Goal: Transaction & Acquisition: Purchase product/service

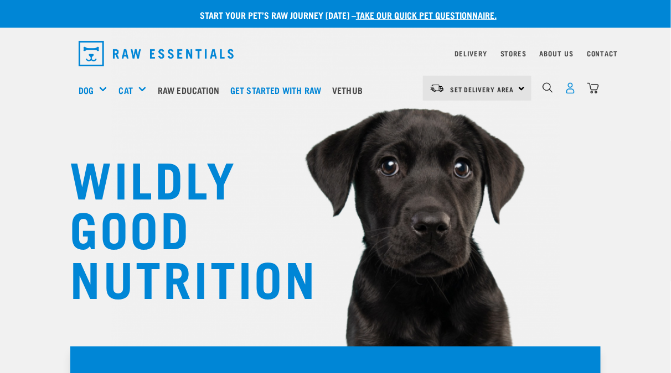
click at [576, 86] on img "dropdown navigation" at bounding box center [570, 88] width 12 height 12
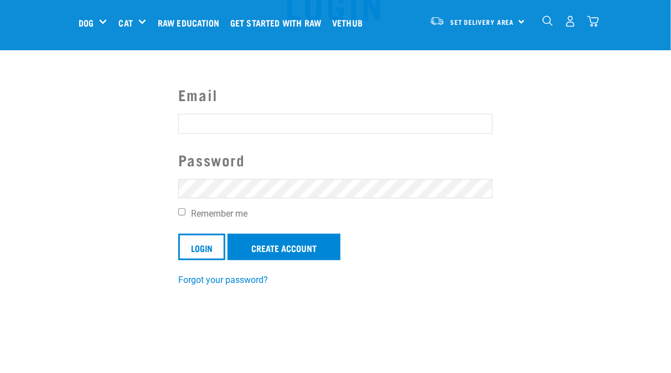
scroll to position [166, 0]
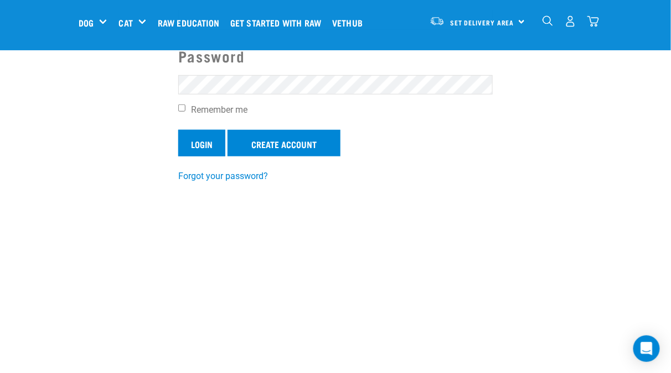
type input "katrinarowe_nz@yahoo.com"
click at [197, 141] on input "Login" at bounding box center [201, 143] width 47 height 27
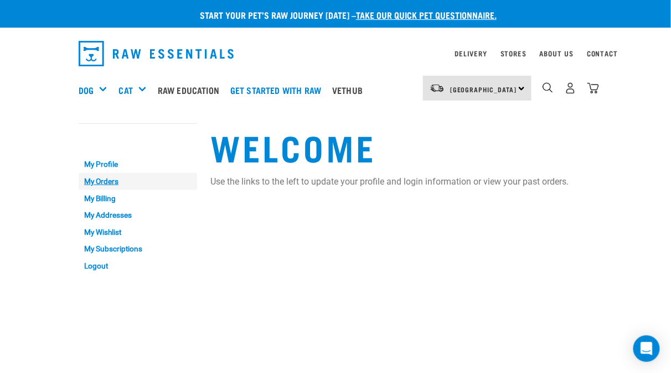
click at [79, 175] on link "My Orders" at bounding box center [138, 181] width 118 height 17
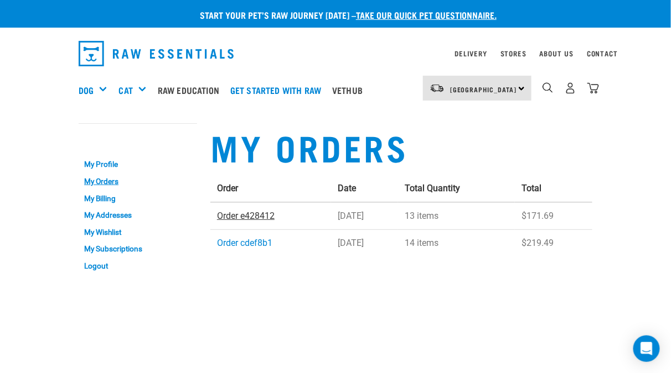
click at [232, 211] on link "Order e428412" at bounding box center [246, 216] width 58 height 11
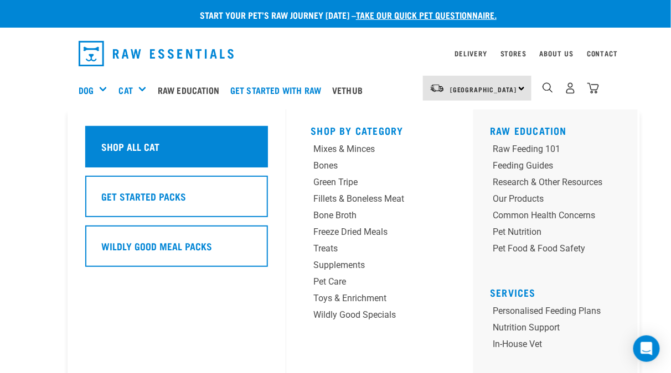
click at [138, 149] on div "Shop All Cat" at bounding box center [176, 146] width 183 height 41
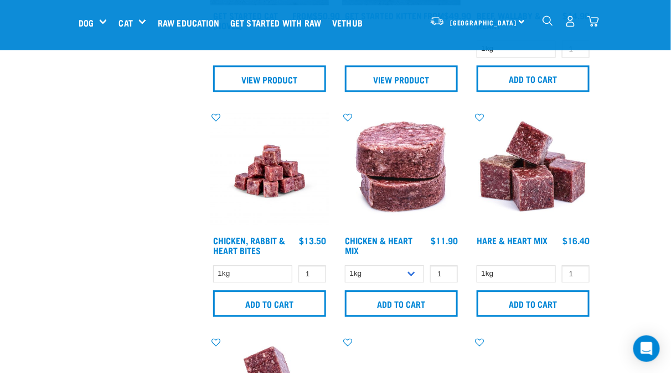
scroll to position [609, 0]
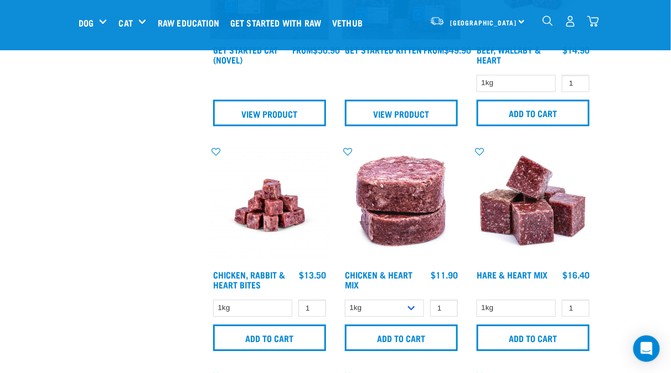
type input "3"
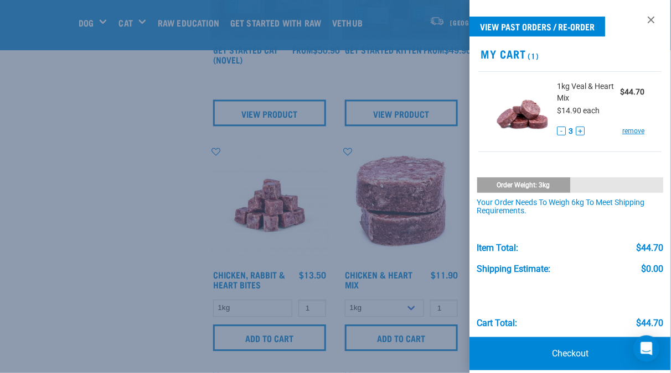
click at [10, 147] on div at bounding box center [335, 186] width 671 height 373
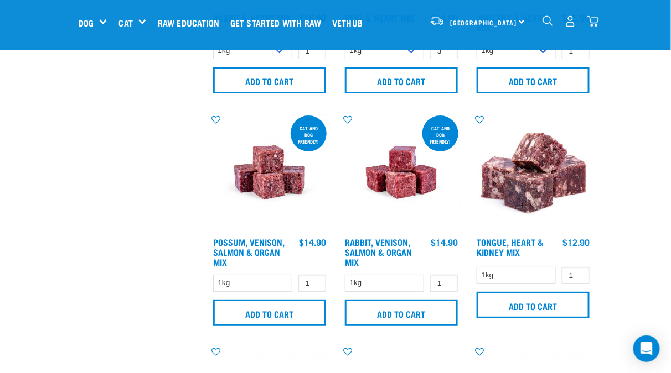
scroll to position [1107, 0]
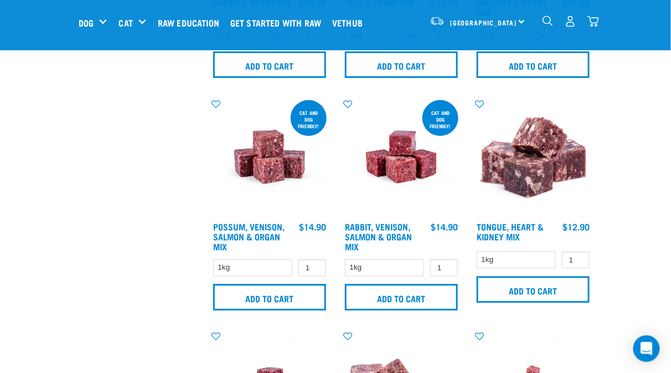
type input "2"
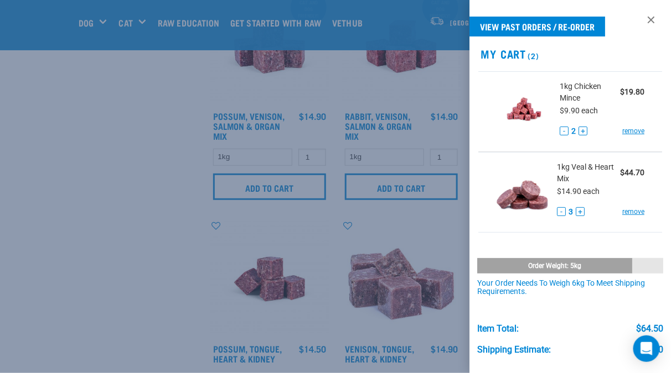
scroll to position [1273, 0]
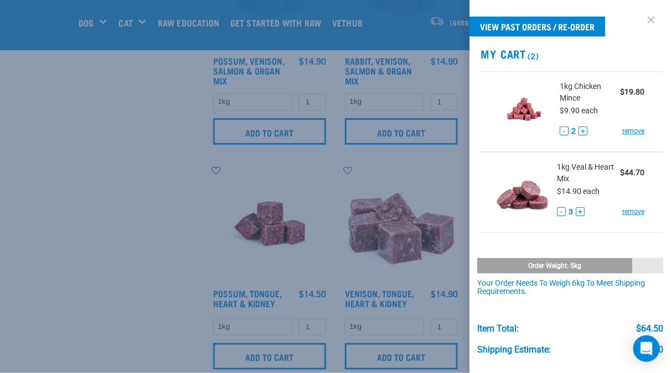
click at [645, 18] on link at bounding box center [651, 20] width 18 height 18
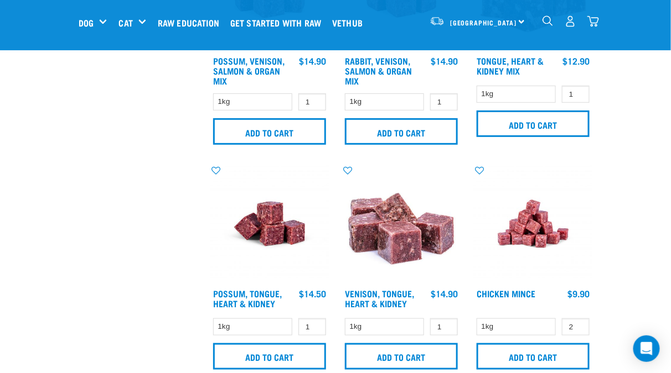
scroll to position [1328, 0]
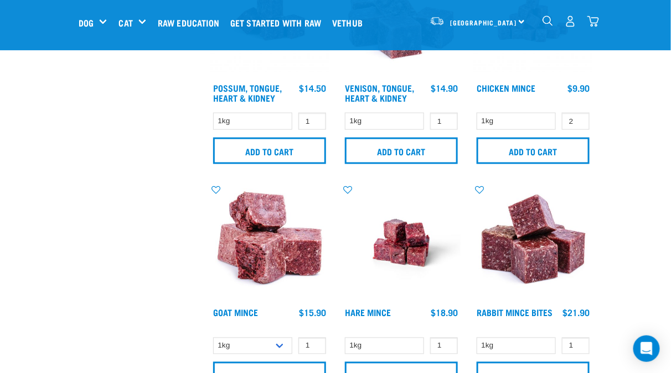
scroll to position [1494, 0]
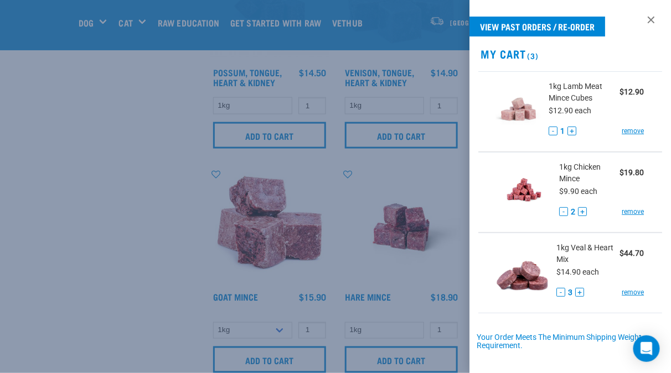
click at [218, 312] on div at bounding box center [335, 186] width 671 height 373
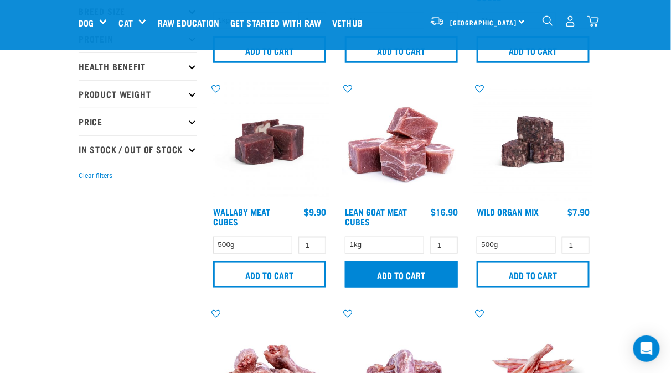
scroll to position [277, 0]
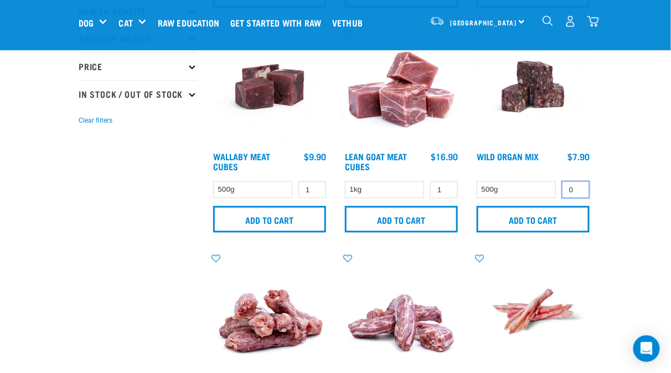
type input "0"
click at [562, 181] on input "0" at bounding box center [576, 189] width 28 height 17
click at [476, 181] on select "500g" at bounding box center [515, 189] width 79 height 17
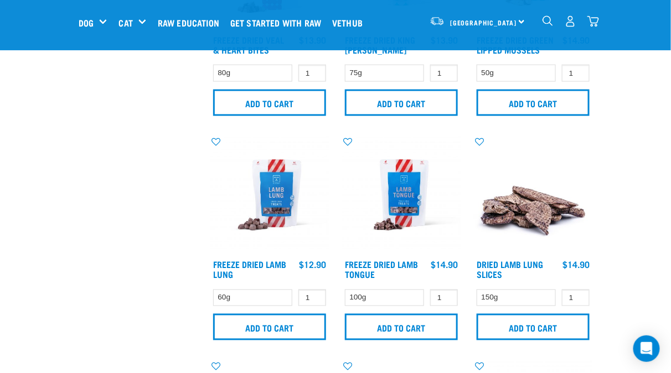
scroll to position [1549, 0]
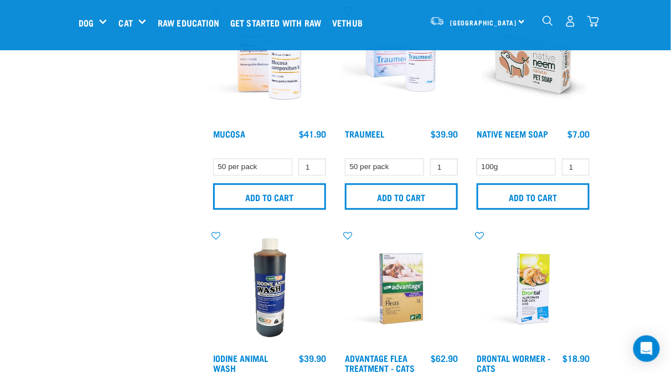
scroll to position [1605, 0]
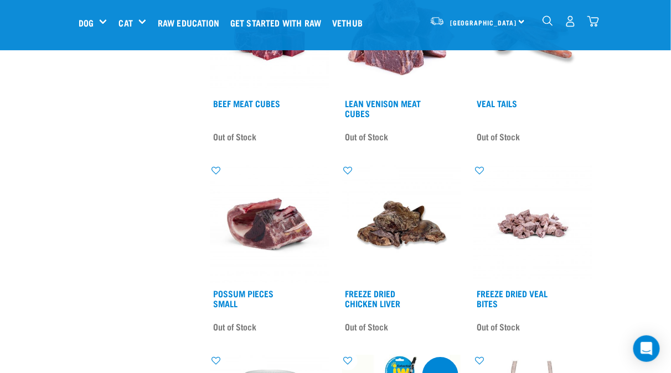
scroll to position [719, 0]
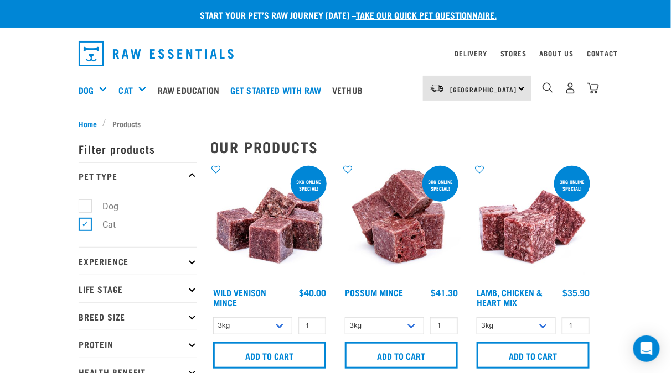
click at [599, 83] on img "dropdown navigation" at bounding box center [593, 88] width 12 height 12
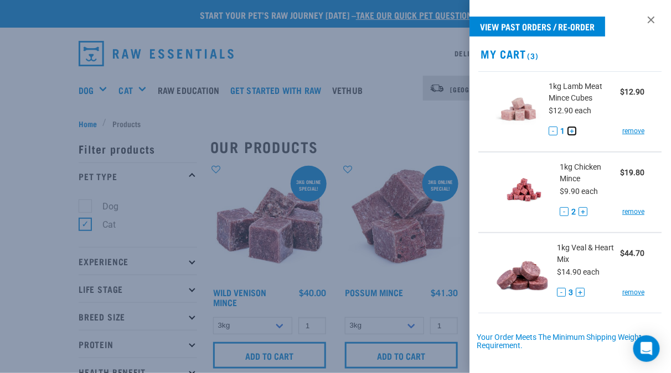
click at [571, 131] on button "+" at bounding box center [571, 131] width 9 height 9
click at [576, 292] on button "+" at bounding box center [579, 292] width 9 height 9
click at [395, 64] on div at bounding box center [335, 186] width 671 height 373
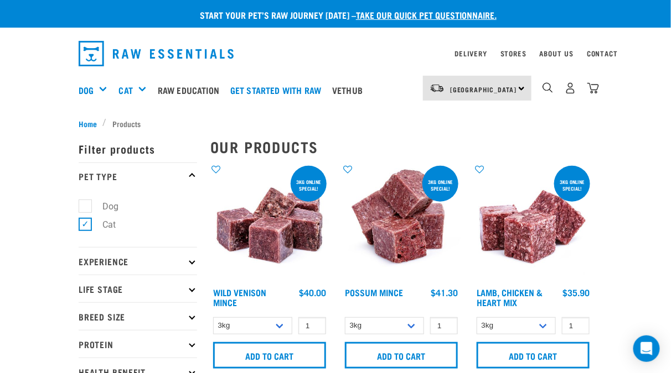
click at [599, 82] on img "dropdown navigation" at bounding box center [593, 88] width 12 height 12
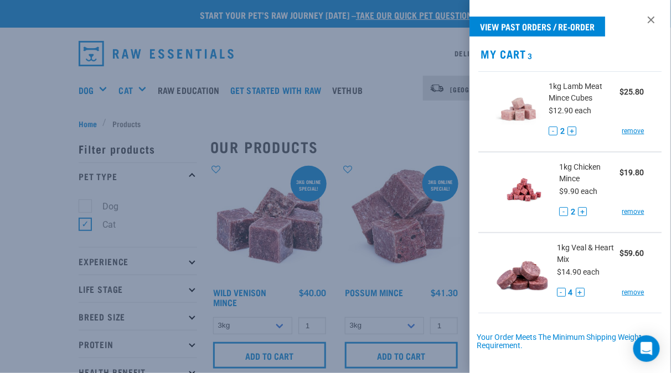
click at [392, 89] on div at bounding box center [335, 186] width 671 height 373
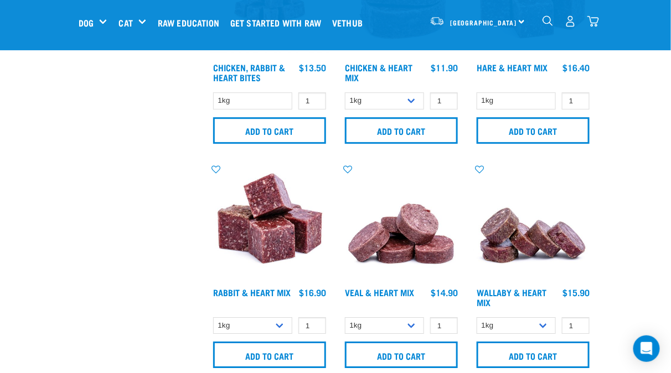
scroll to position [830, 0]
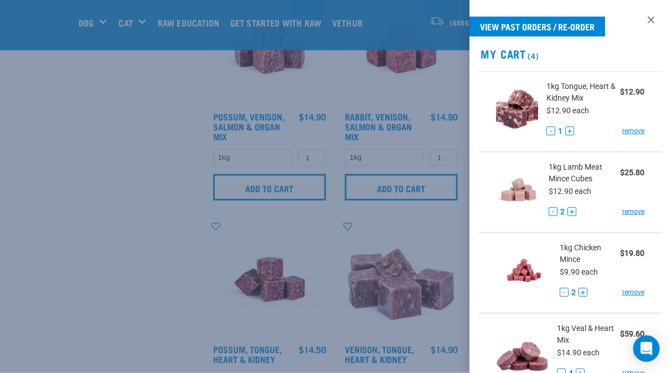
scroll to position [1107, 0]
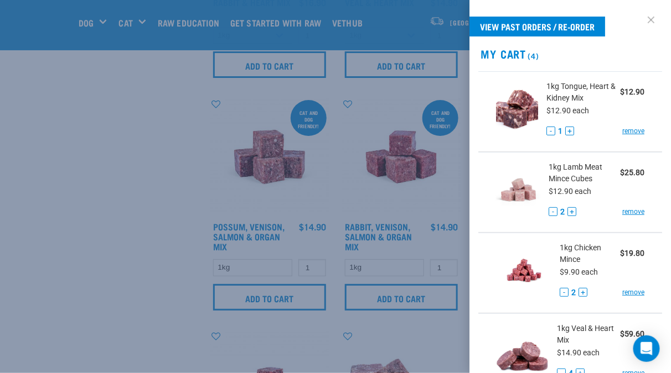
click at [645, 15] on link at bounding box center [651, 20] width 18 height 18
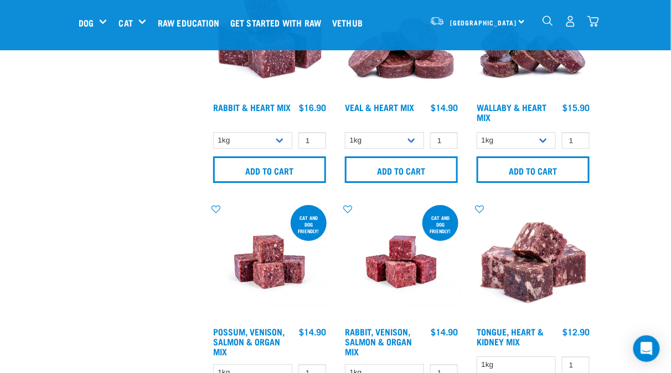
scroll to position [996, 0]
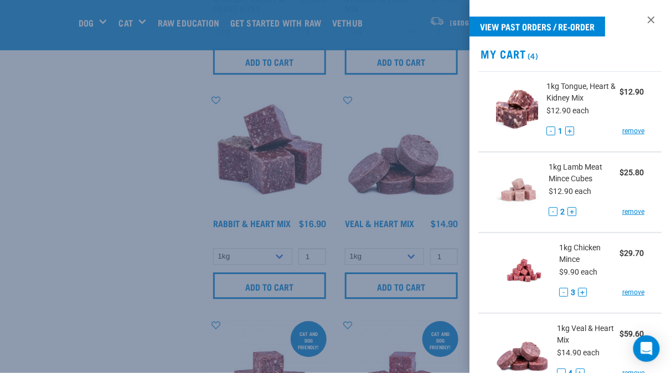
scroll to position [55, 0]
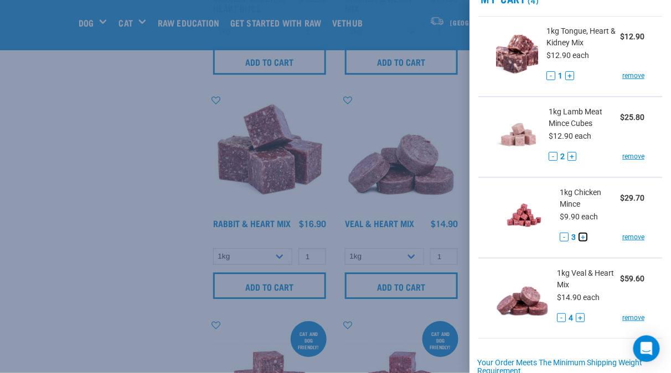
click at [578, 235] on button "+" at bounding box center [582, 237] width 9 height 9
click at [569, 75] on button "+" at bounding box center [569, 75] width 9 height 9
click at [559, 235] on button "-" at bounding box center [563, 237] width 9 height 9
click at [577, 316] on button "+" at bounding box center [579, 318] width 9 height 9
click at [62, 225] on div at bounding box center [335, 186] width 671 height 373
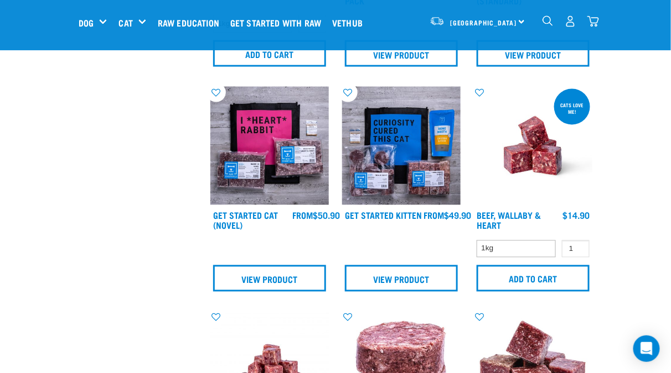
scroll to position [498, 0]
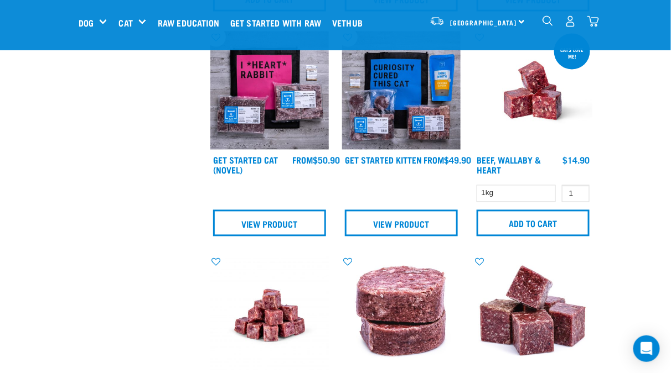
click at [599, 21] on img "dropdown navigation" at bounding box center [593, 21] width 12 height 12
click at [599, 20] on img "dropdown navigation" at bounding box center [593, 21] width 12 height 12
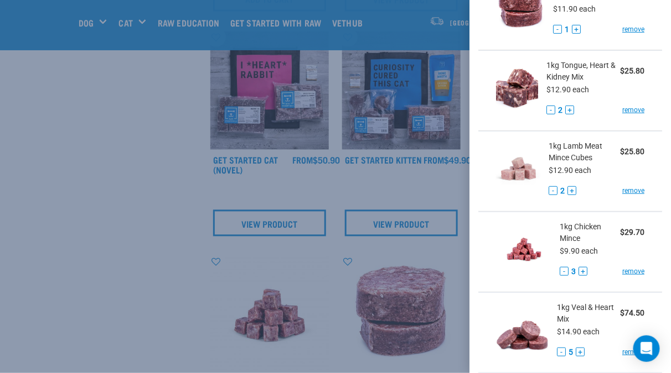
scroll to position [166, 0]
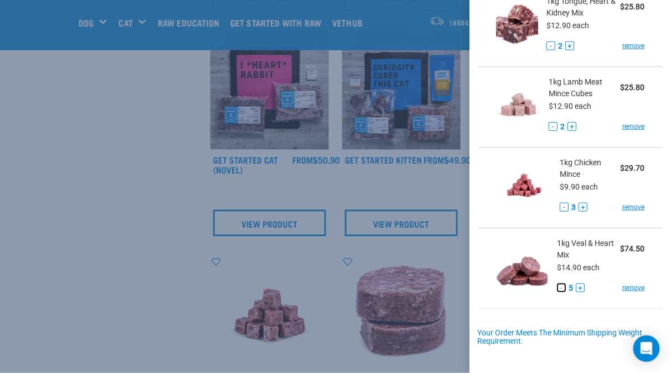
click at [557, 288] on button "-" at bounding box center [561, 288] width 9 height 9
click at [578, 204] on button "+" at bounding box center [582, 207] width 9 height 9
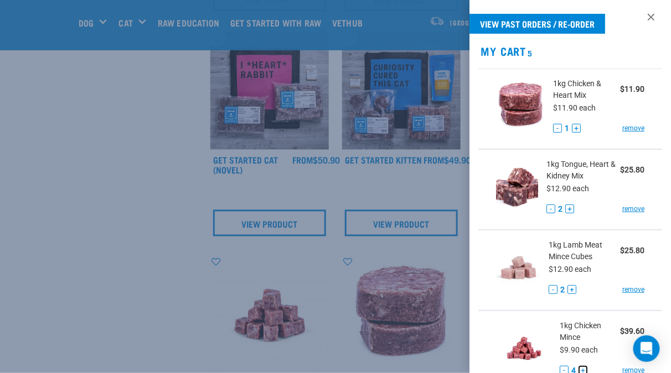
scroll to position [0, 0]
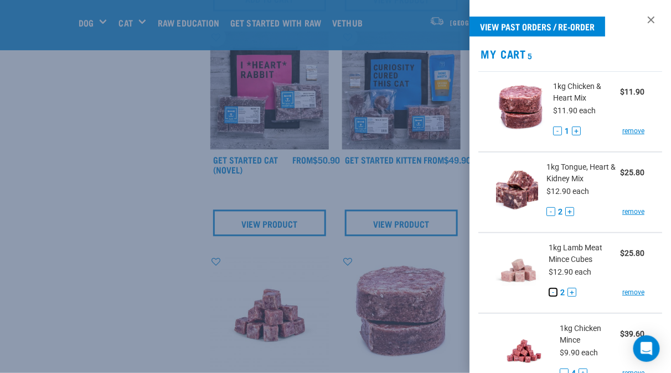
click at [551, 289] on button "-" at bounding box center [552, 292] width 9 height 9
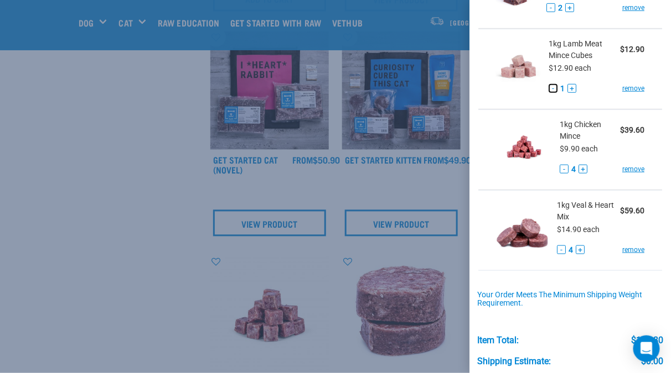
scroll to position [194, 0]
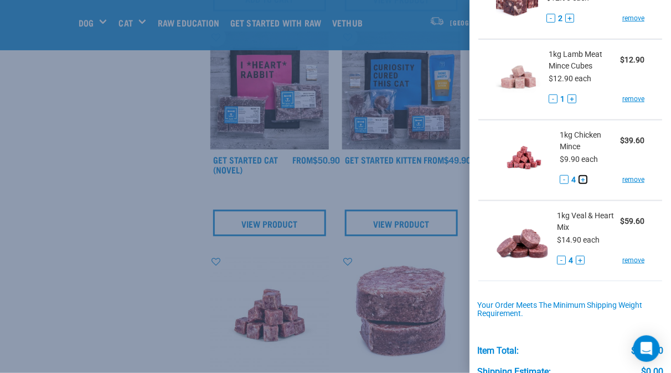
click at [579, 179] on button "+" at bounding box center [582, 179] width 9 height 9
click at [575, 259] on button "+" at bounding box center [579, 260] width 9 height 9
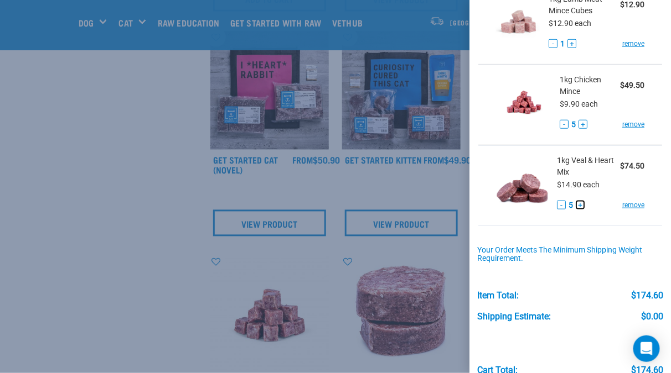
scroll to position [304, 0]
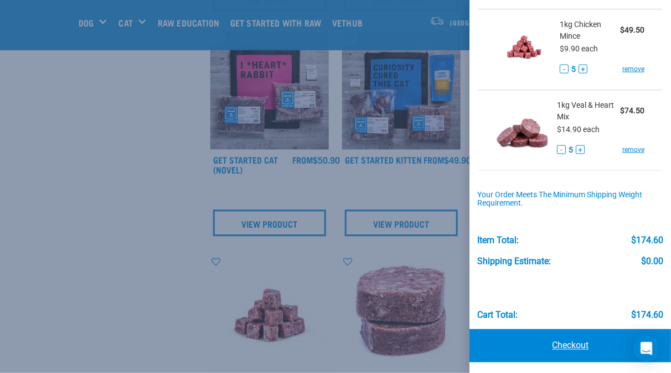
click at [557, 346] on link "Checkout" at bounding box center [569, 346] width 201 height 33
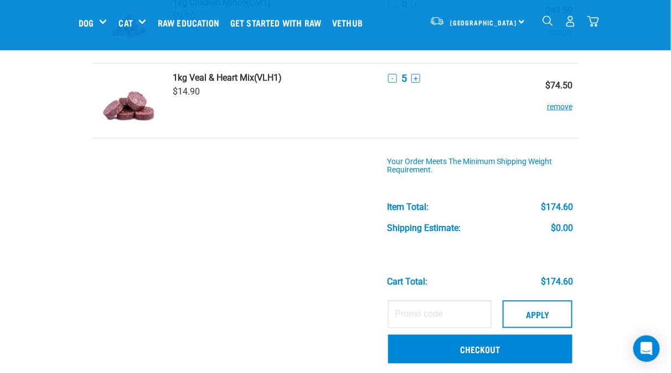
scroll to position [387, 0]
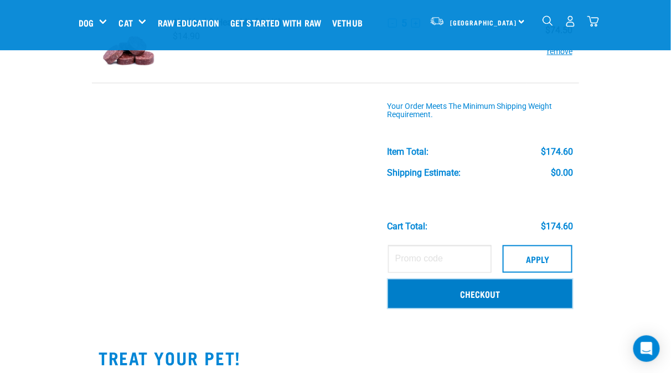
click at [539, 288] on link "Checkout" at bounding box center [480, 294] width 184 height 29
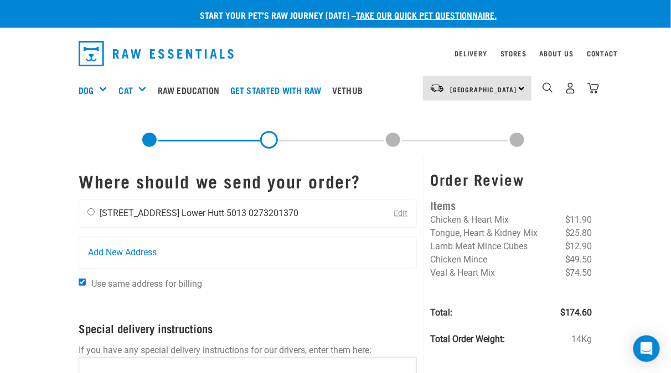
click at [79, 214] on div "[PERSON_NAME] [STREET_ADDRESS] [GEOGRAPHIC_DATA] 5013 0273201370" at bounding box center [192, 214] width 227 height 28
click at [79, 204] on div "[PERSON_NAME] [STREET_ADDRESS] [GEOGRAPHIC_DATA] 5013 0273201370" at bounding box center [192, 214] width 227 height 28
click at [87, 209] on input "radio" at bounding box center [90, 212] width 7 height 7
radio input "true"
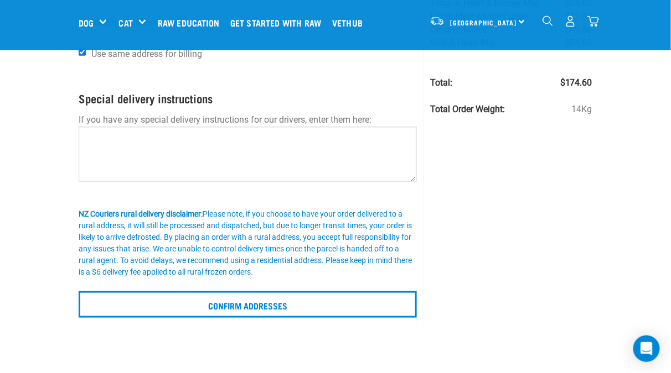
scroll to position [166, 0]
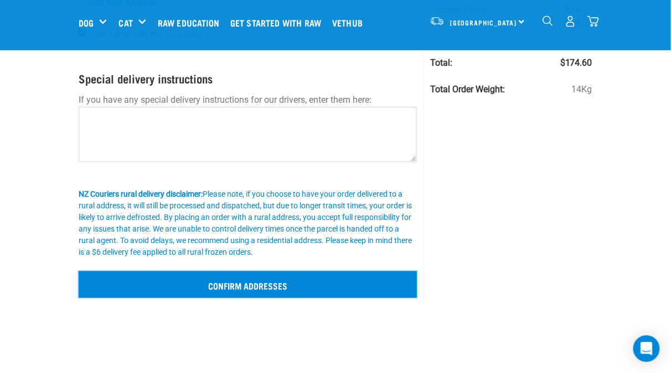
click at [209, 272] on input "Confirm addresses" at bounding box center [248, 285] width 338 height 27
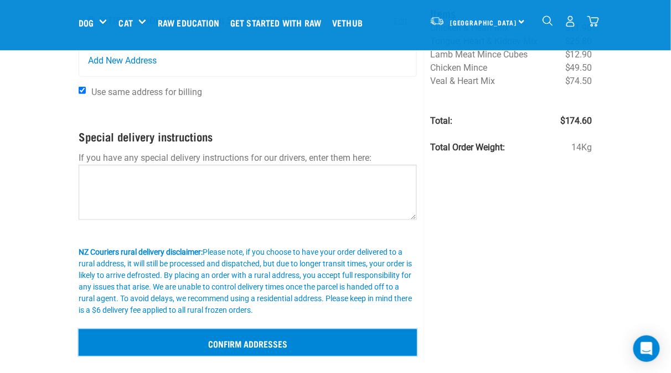
scroll to position [0, 0]
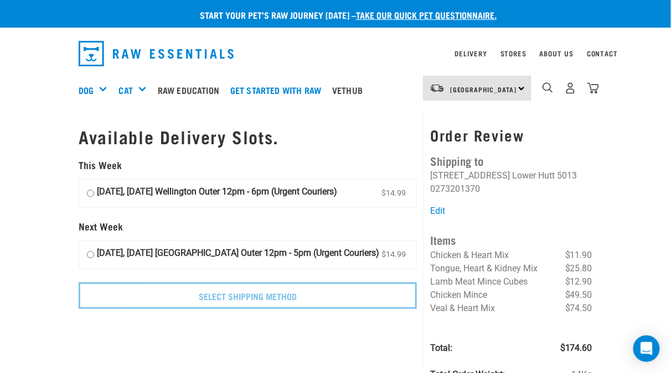
click at [97, 248] on strong "[DATE], [DATE] [GEOGRAPHIC_DATA] Outer 12pm - 5pm (Urgent Couriers)" at bounding box center [238, 255] width 282 height 17
click at [87, 248] on input "[DATE], [DATE] [GEOGRAPHIC_DATA] Outer 12pm - 5pm (Urgent Couriers) $14.99" at bounding box center [90, 255] width 7 height 17
radio input "true"
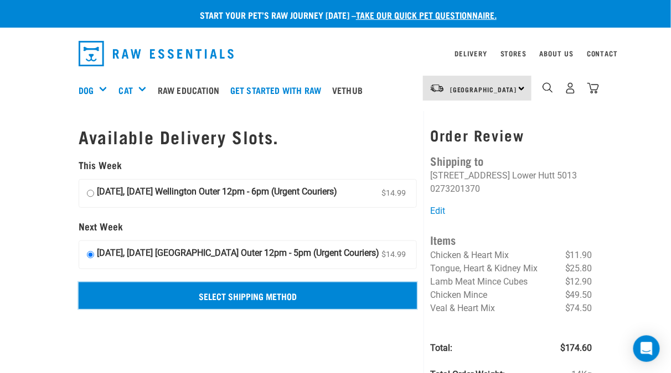
click at [241, 296] on input "Select Shipping Method" at bounding box center [248, 296] width 338 height 27
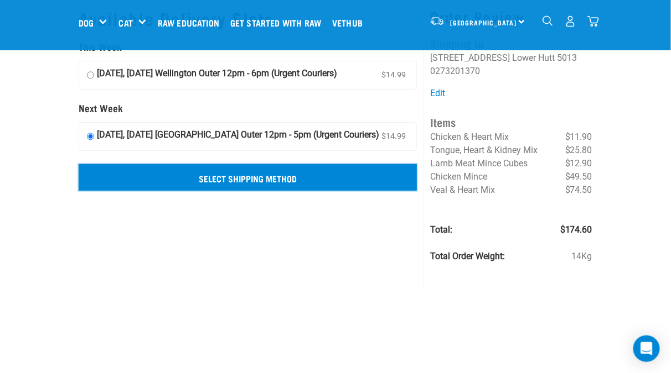
scroll to position [55, 0]
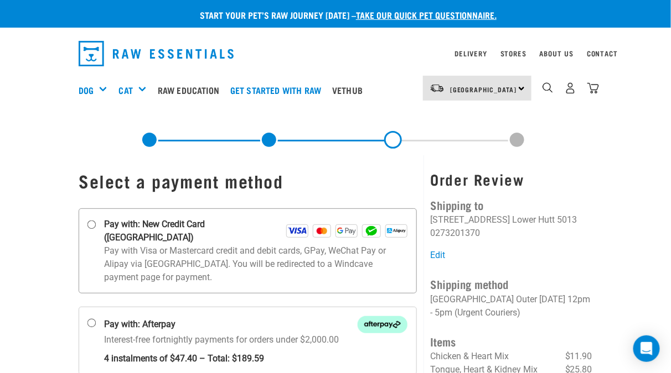
click at [104, 219] on strong "Pay with: New Credit Card ([GEOGRAPHIC_DATA])" at bounding box center [195, 231] width 182 height 27
click at [91, 221] on input "Pay with: New Credit Card ([GEOGRAPHIC_DATA])" at bounding box center [91, 225] width 9 height 9
radio input "true"
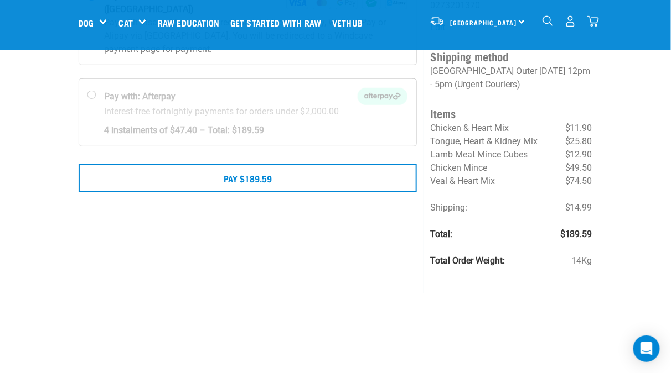
scroll to position [166, 0]
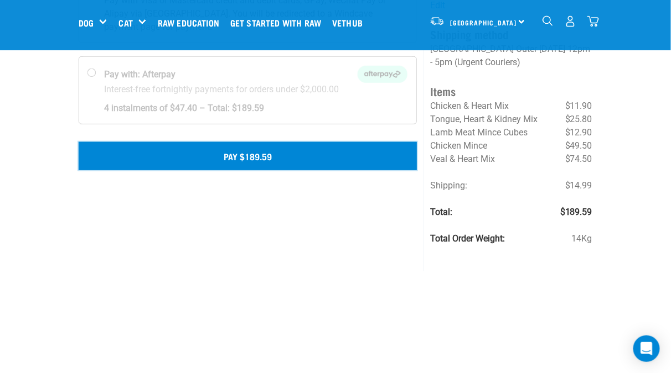
click at [238, 142] on button "Pay $189.59" at bounding box center [248, 156] width 338 height 28
